Goal: Use online tool/utility

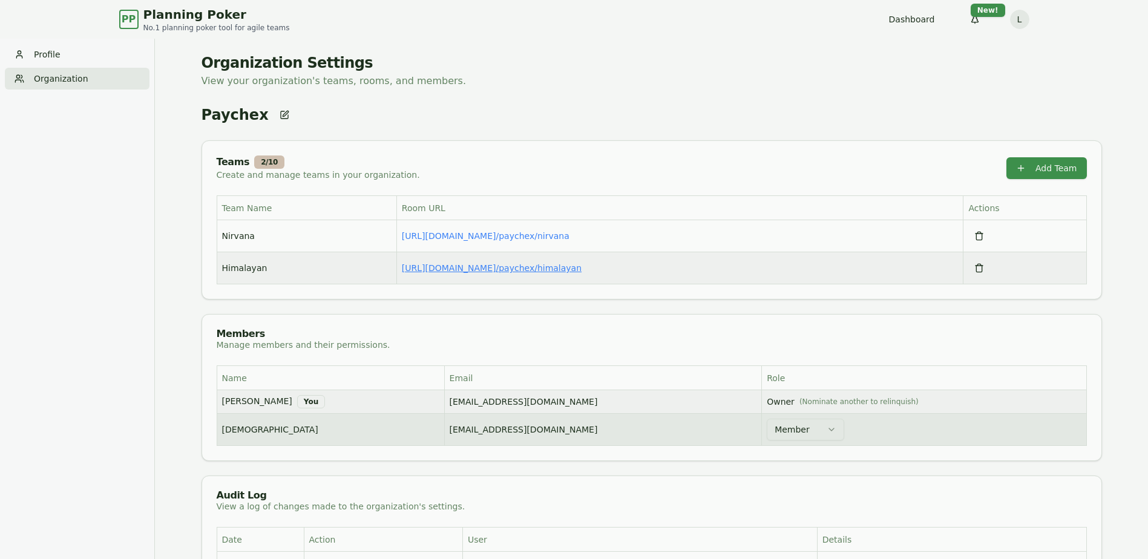
click at [554, 271] on link "[URL][DOMAIN_NAME] / paychex/himalayan" at bounding box center [492, 268] width 180 height 10
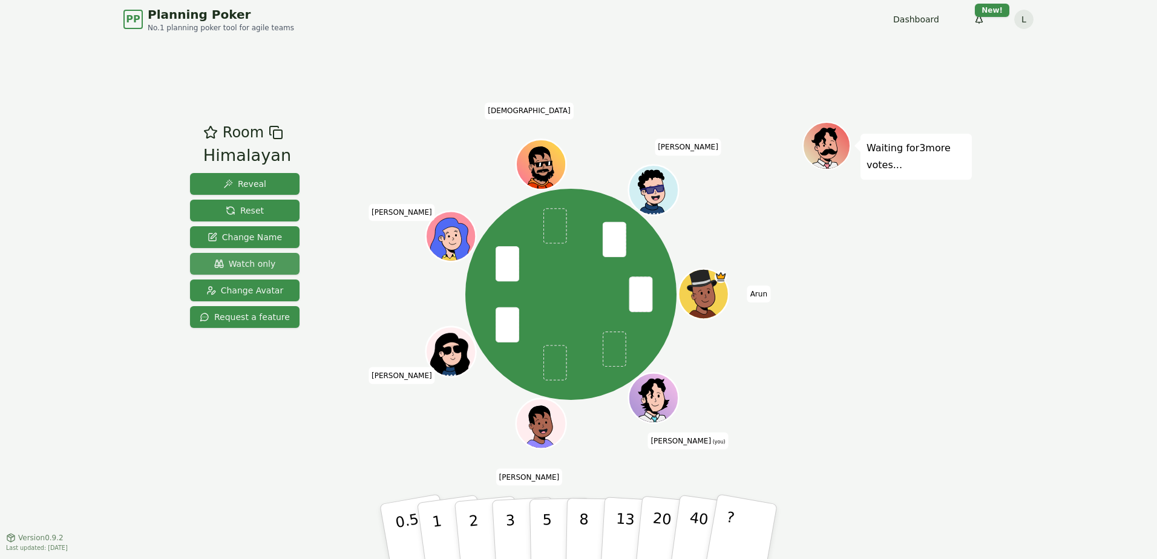
click at [254, 258] on span "Watch only" at bounding box center [245, 264] width 62 height 12
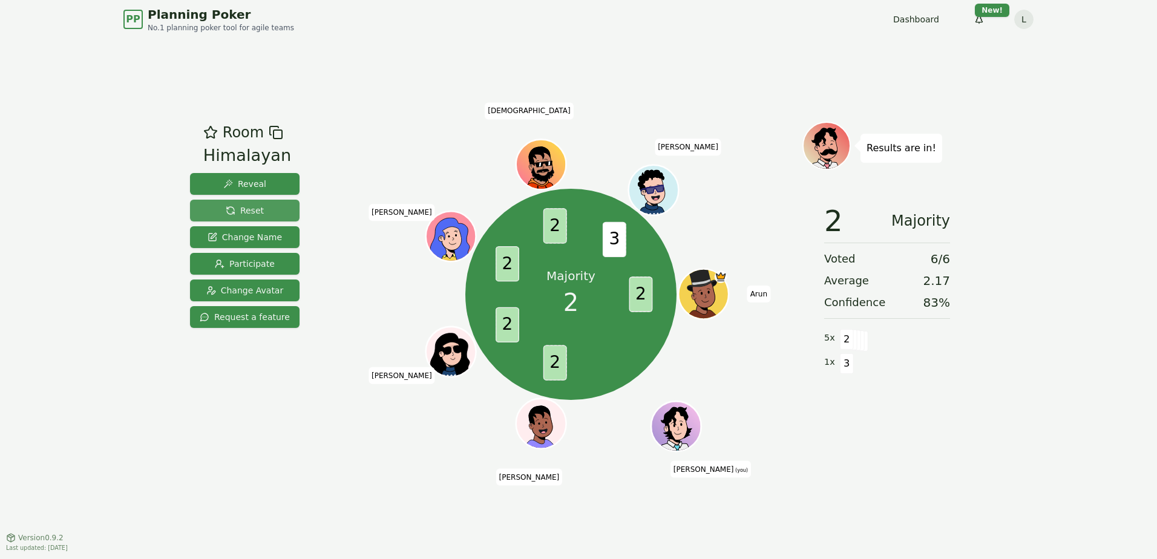
click at [254, 213] on span "Reset" at bounding box center [245, 211] width 38 height 12
click at [245, 208] on span "Reset" at bounding box center [245, 211] width 38 height 12
